Goal: Navigation & Orientation: Find specific page/section

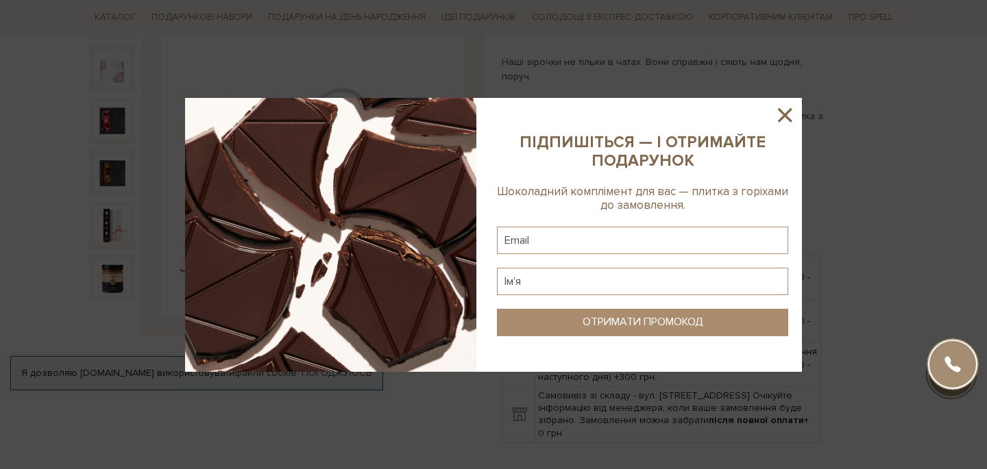
scroll to position [191, 0]
click at [783, 109] on icon at bounding box center [784, 114] width 23 height 23
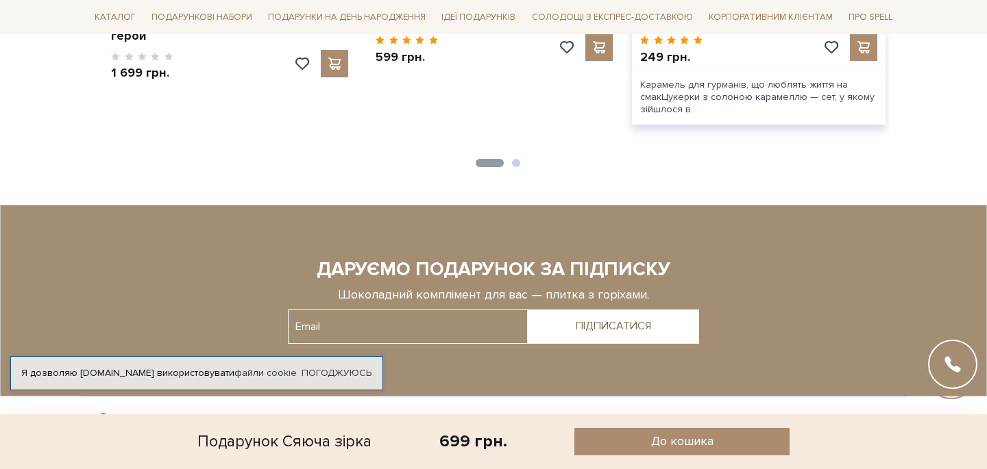
scroll to position [0, 0]
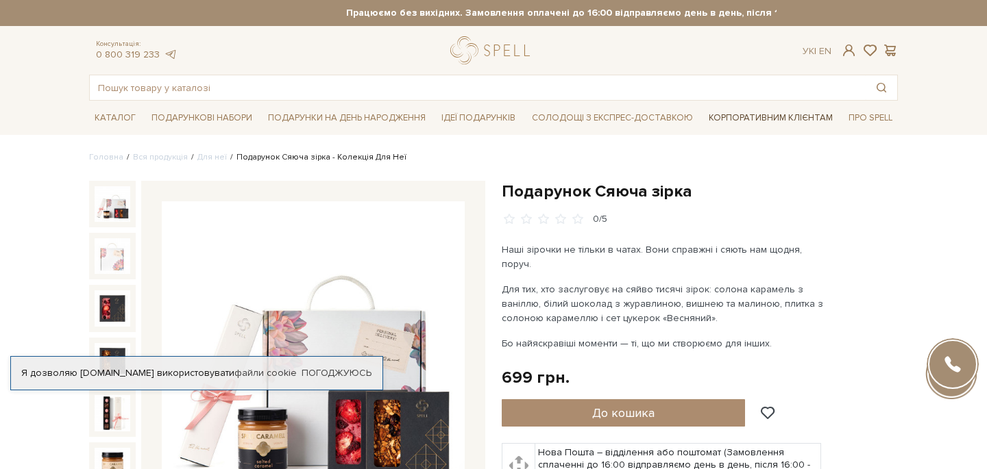
click at [759, 114] on link "Корпоративним клієнтам" at bounding box center [770, 117] width 135 height 23
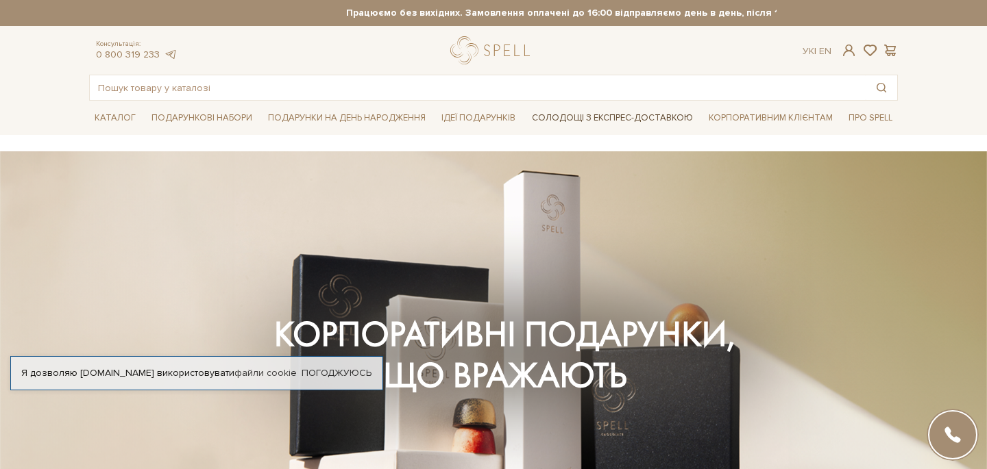
click at [556, 120] on link "Солодощі з експрес-доставкою" at bounding box center [612, 117] width 172 height 23
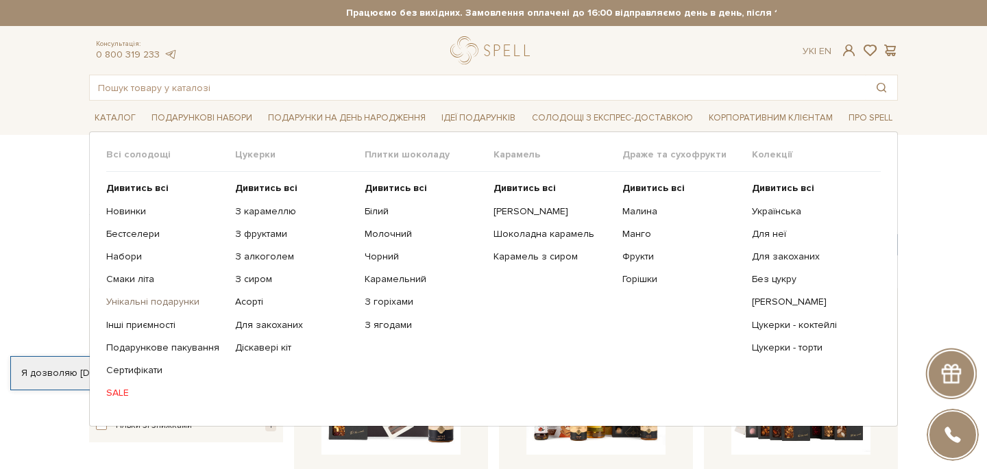
click at [159, 302] on link "Унікальні подарунки" at bounding box center [165, 302] width 119 height 12
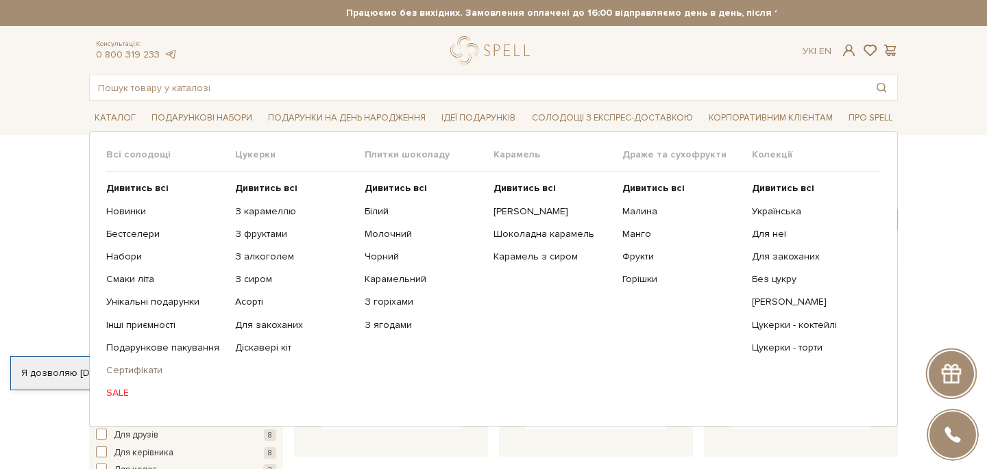
click at [160, 371] on link "Сертифікати" at bounding box center [165, 371] width 119 height 12
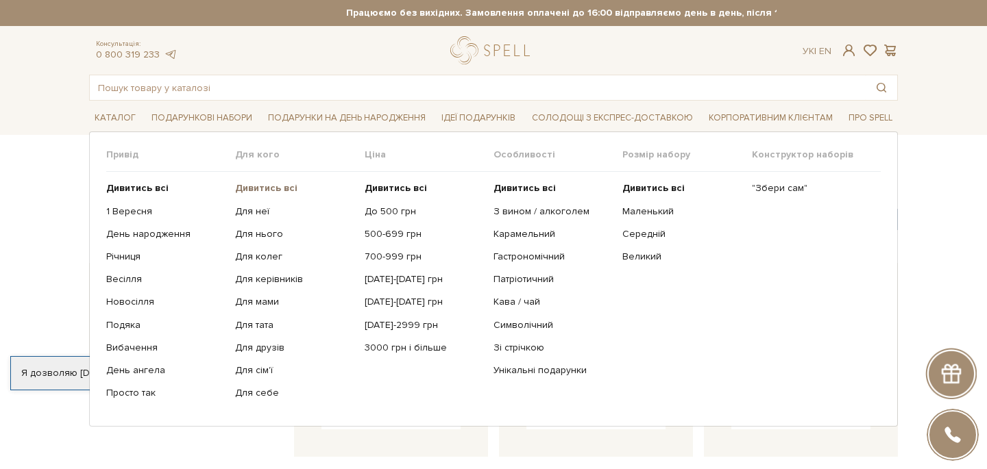
click at [267, 188] on b "Дивитись всі" at bounding box center [266, 188] width 62 height 12
